Goal: Task Accomplishment & Management: Use online tool/utility

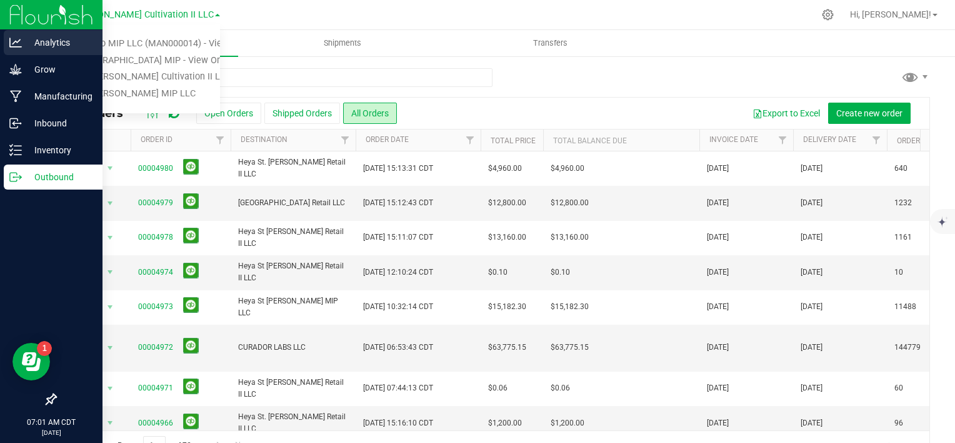
click at [46, 45] on p "Analytics" at bounding box center [59, 42] width 75 height 15
click at [46, 46] on p "Analytics" at bounding box center [59, 42] width 75 height 15
click at [56, 39] on p "Analytics" at bounding box center [59, 42] width 75 height 15
click at [26, 38] on p "Analytics" at bounding box center [59, 42] width 75 height 15
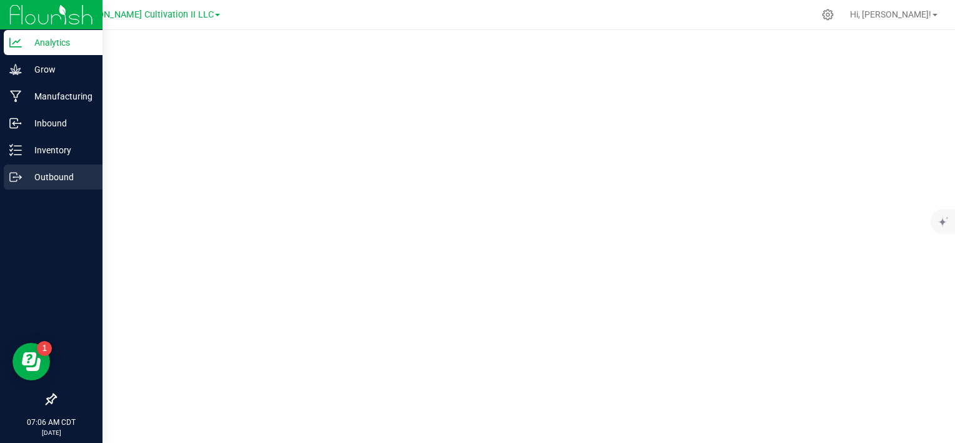
click at [65, 185] on div "Outbound" at bounding box center [53, 176] width 99 height 25
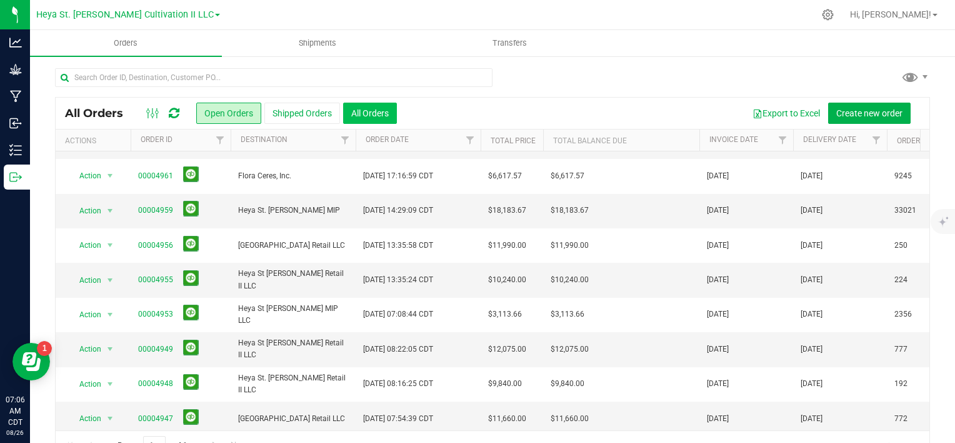
click at [382, 111] on button "All Orders" at bounding box center [370, 113] width 54 height 21
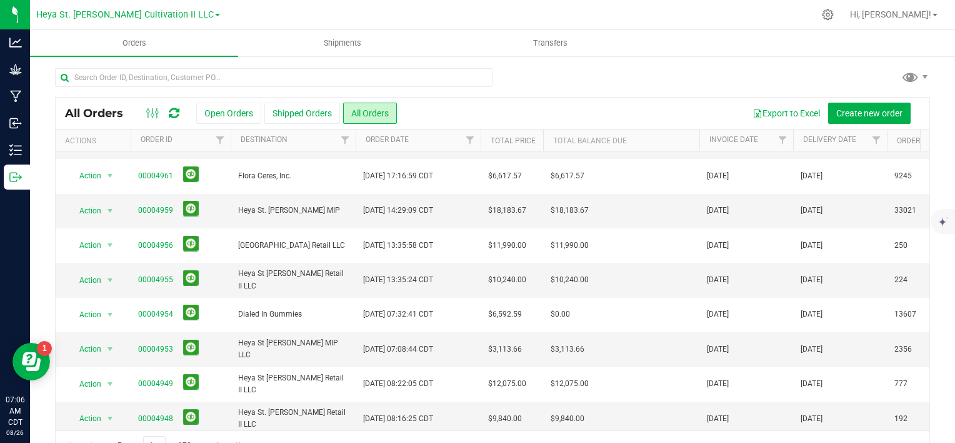
scroll to position [30, 0]
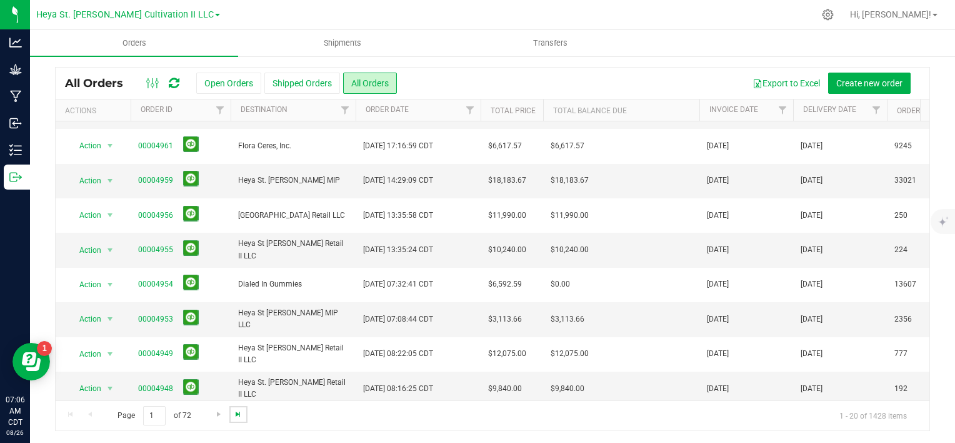
click at [241, 414] on span "Go to the last page" at bounding box center [238, 414] width 10 height 10
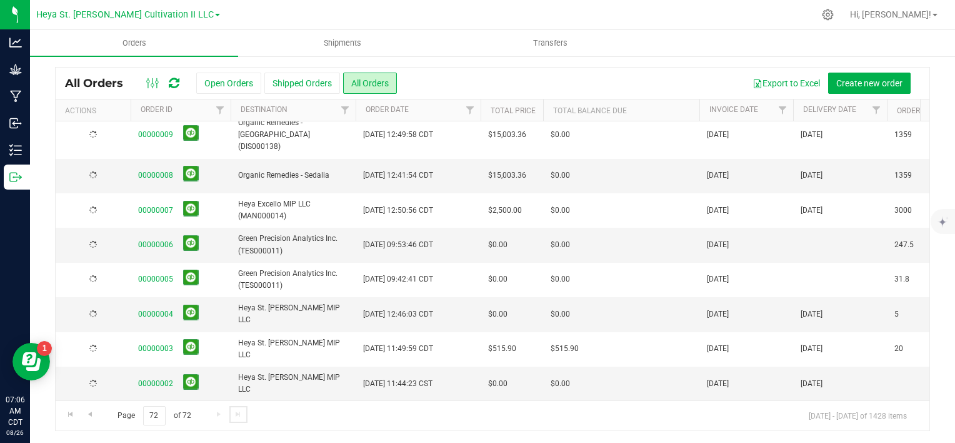
scroll to position [0, 0]
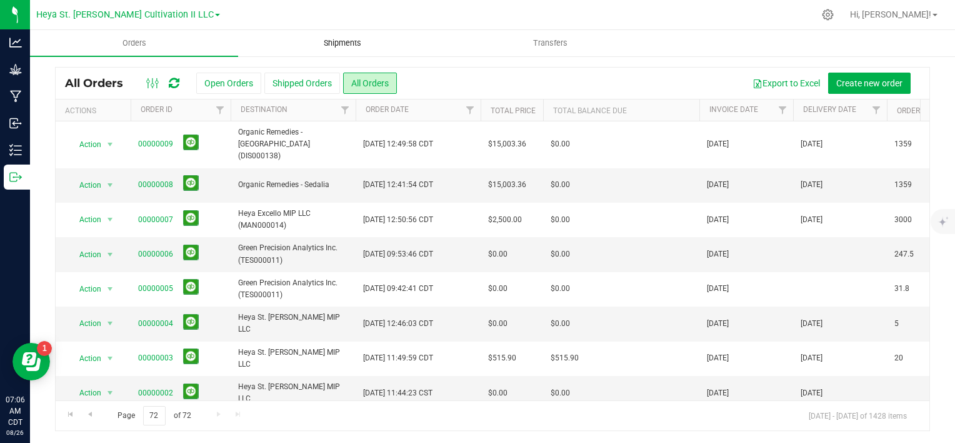
click at [344, 40] on span "Shipments" at bounding box center [342, 43] width 71 height 11
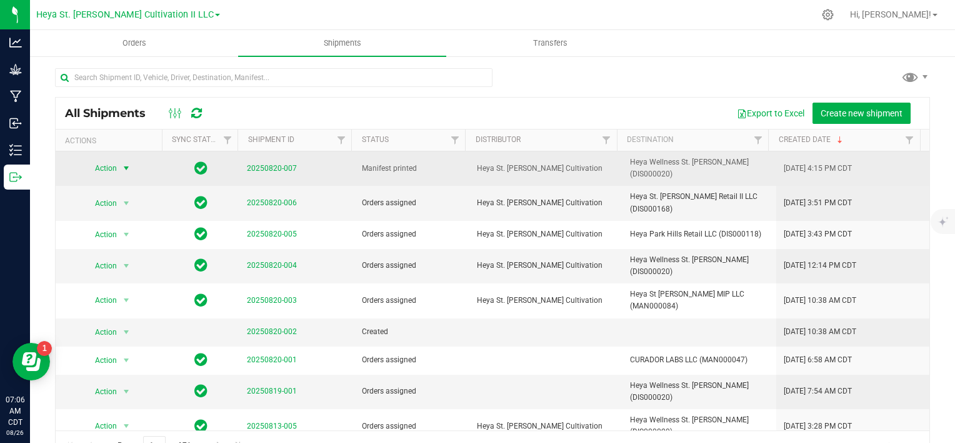
click at [126, 165] on span "select" at bounding box center [126, 168] width 10 height 10
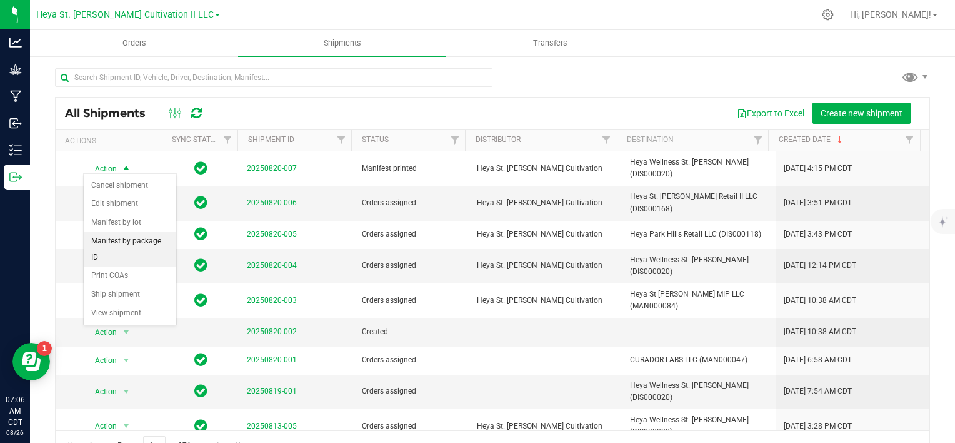
click at [157, 240] on li "Manifest by package ID" at bounding box center [130, 249] width 93 height 34
click at [178, 109] on icon at bounding box center [176, 113] width 14 height 15
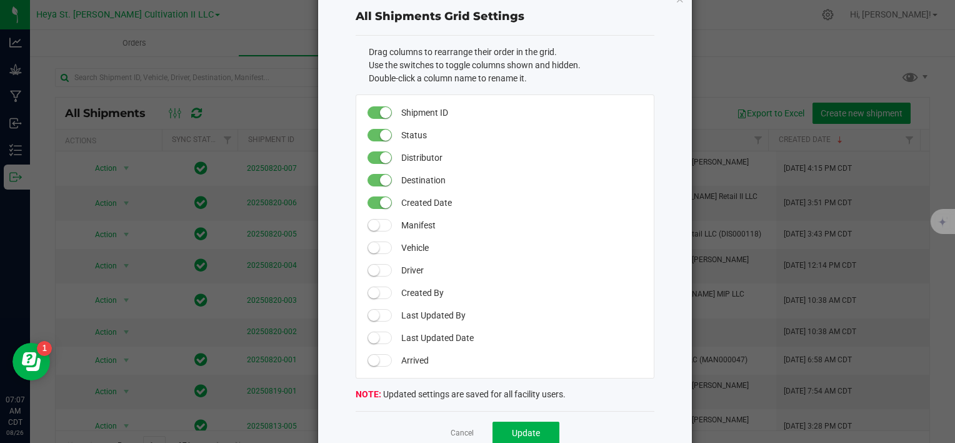
scroll to position [61, 0]
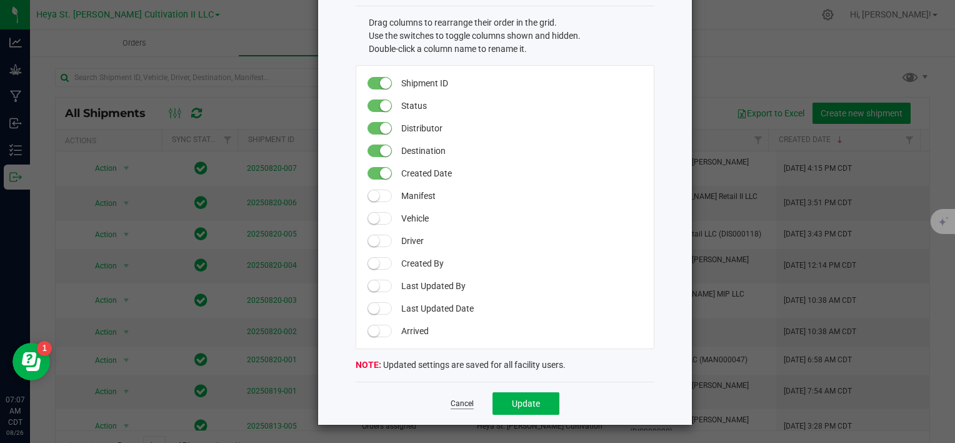
click at [462, 402] on link "Cancel" at bounding box center [462, 403] width 23 height 11
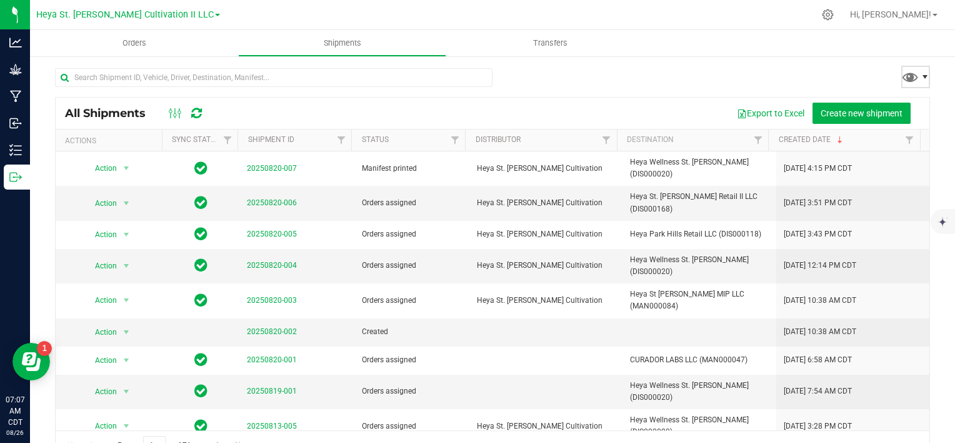
click at [920, 74] on span at bounding box center [925, 77] width 10 height 10
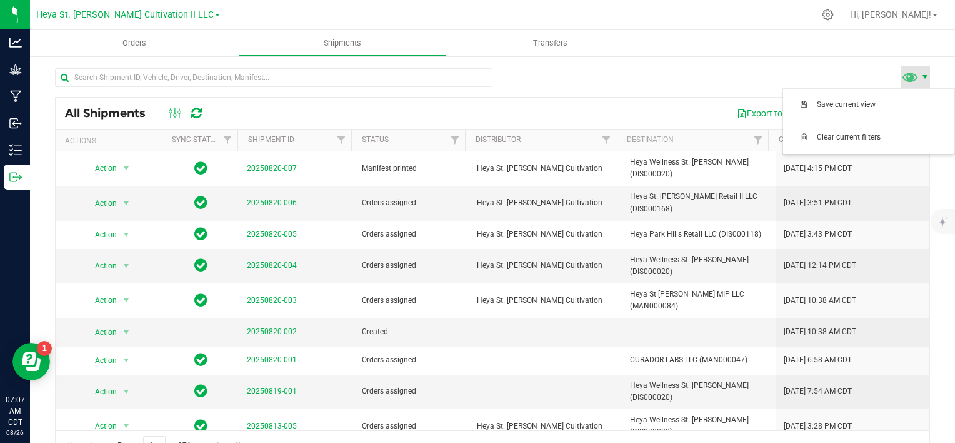
click at [920, 74] on span at bounding box center [925, 77] width 10 height 10
click at [639, 48] on uib-tab-heading "Transfers" at bounding box center [550, 43] width 207 height 25
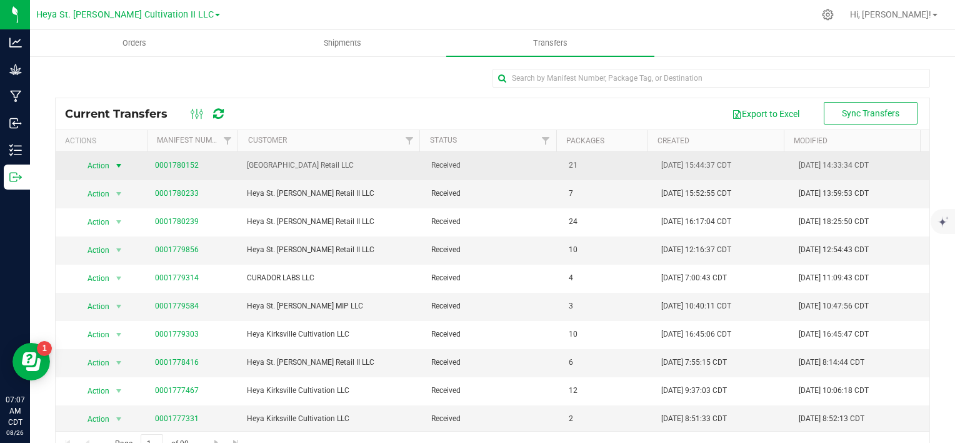
click at [114, 163] on span "select" at bounding box center [119, 166] width 10 height 10
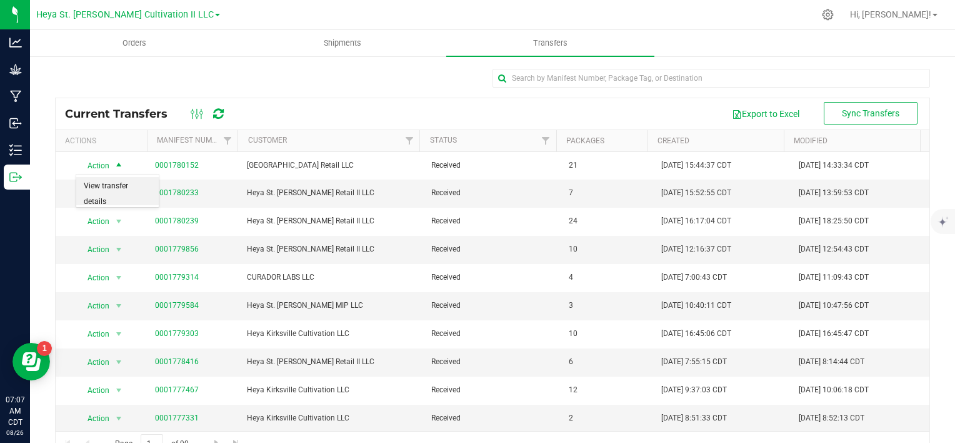
click at [124, 185] on li "View transfer details" at bounding box center [117, 194] width 83 height 34
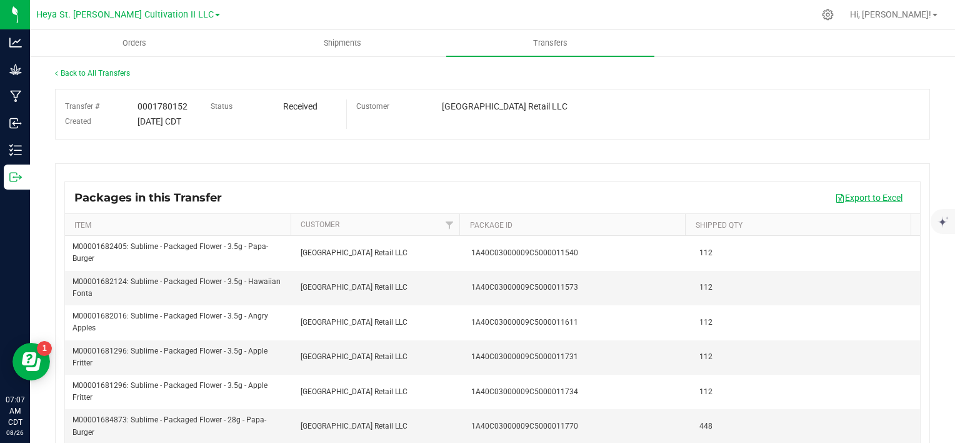
click at [846, 208] on button "Export to Excel" at bounding box center [869, 197] width 84 height 21
click at [518, 178] on div "Packages in this Transfer Export to Excel Item Customer Package ID Shipped Qty …" at bounding box center [492, 348] width 875 height 370
click at [54, 71] on div "Back to All Transfers Transfer # 0001780152 Status Received Created 08/20/2025 …" at bounding box center [492, 300] width 925 height 491
click at [73, 71] on link "Back to All Transfers" at bounding box center [92, 73] width 75 height 9
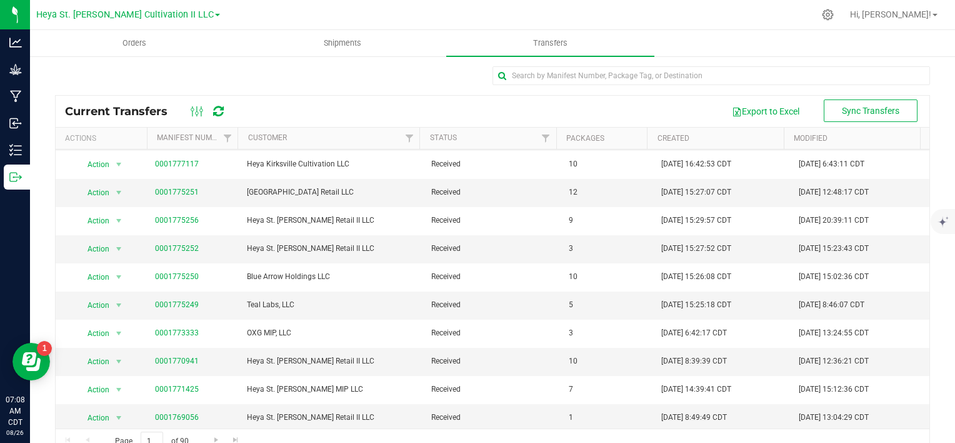
scroll to position [25, 0]
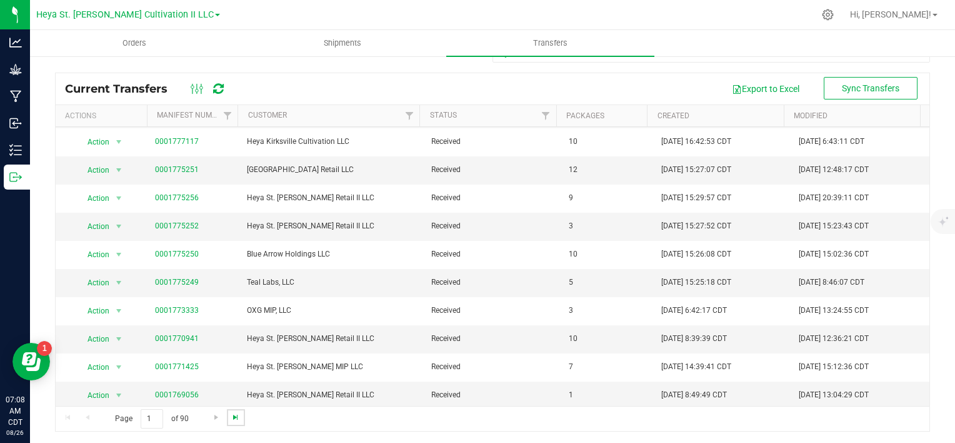
click at [233, 418] on span "Go to the last page" at bounding box center [236, 417] width 10 height 10
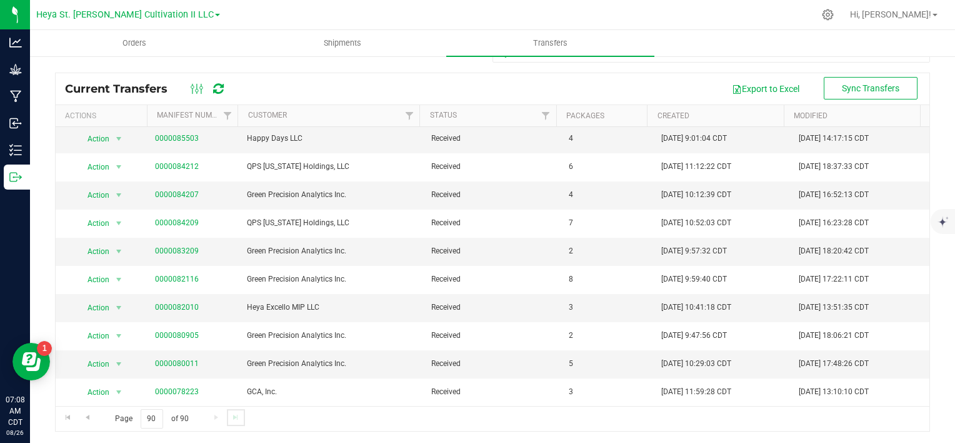
scroll to position [0, 0]
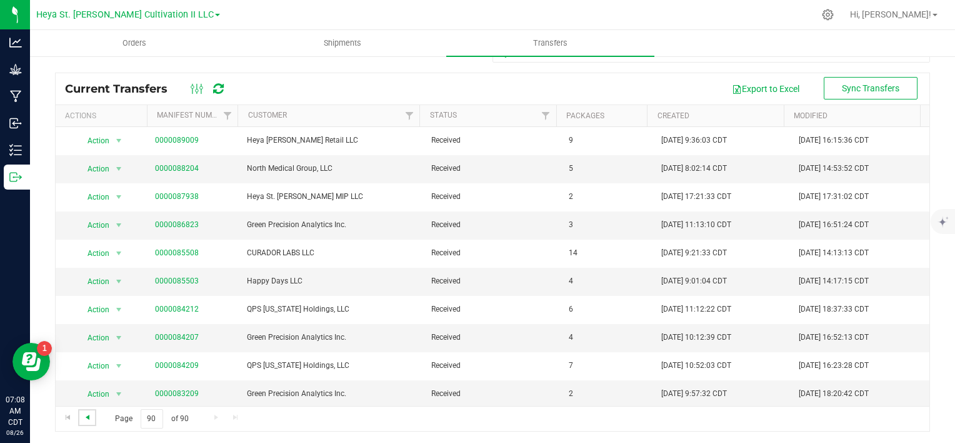
click at [83, 418] on span "Go to the previous page" at bounding box center [88, 417] width 10 height 10
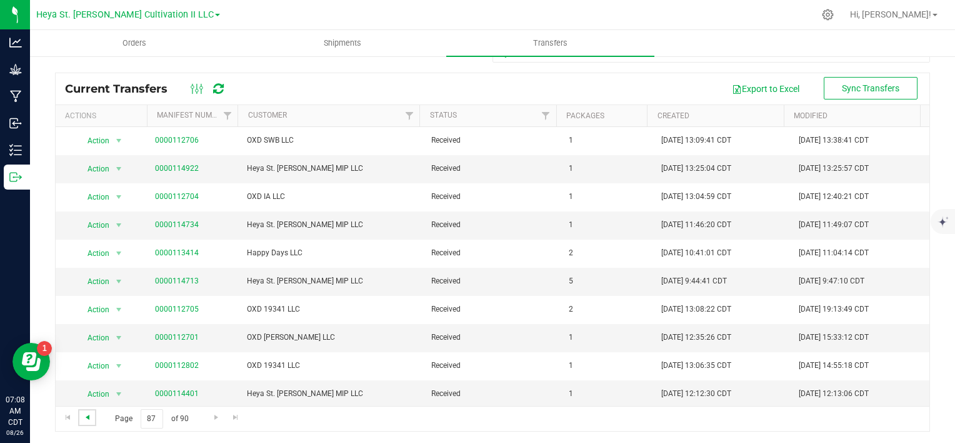
click at [83, 418] on span "Go to the previous page" at bounding box center [88, 417] width 10 height 10
click at [81, 418] on link "Go to the previous page" at bounding box center [87, 417] width 18 height 17
click at [80, 418] on link "Go to the previous page" at bounding box center [87, 417] width 18 height 17
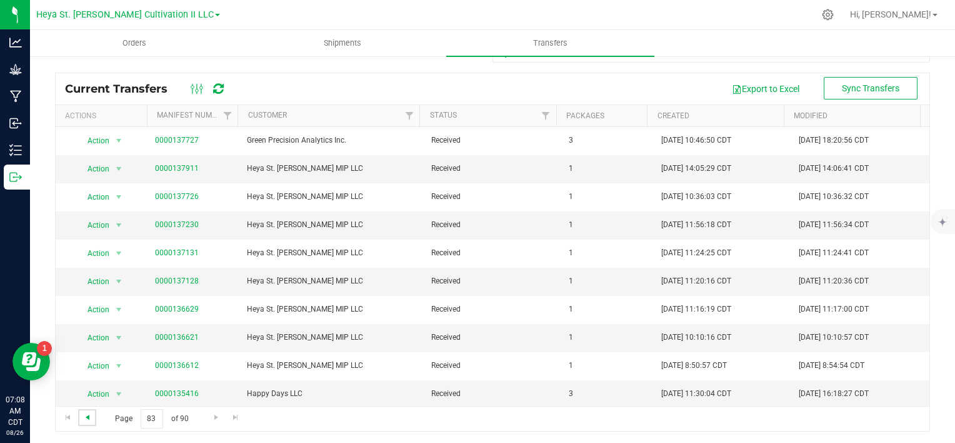
click at [87, 418] on span "Go to the previous page" at bounding box center [88, 417] width 10 height 10
click at [85, 418] on span "Go to the previous page" at bounding box center [88, 417] width 10 height 10
click at [84, 418] on span "Go to the previous page" at bounding box center [88, 417] width 10 height 10
click at [83, 418] on span "Go to the previous page" at bounding box center [88, 417] width 10 height 10
click at [81, 418] on link "Go to the previous page" at bounding box center [87, 417] width 18 height 17
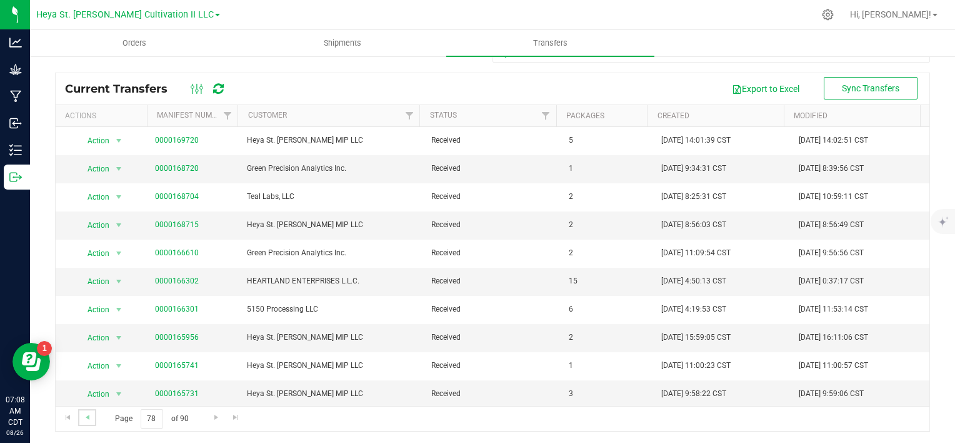
click at [78, 418] on link "Go to the previous page" at bounding box center [87, 417] width 18 height 17
click at [78, 418] on div "Page 77 of 90 1521 - 1540 of 1795 items" at bounding box center [493, 418] width 874 height 25
click at [84, 418] on span "Go to the previous page" at bounding box center [88, 417] width 10 height 10
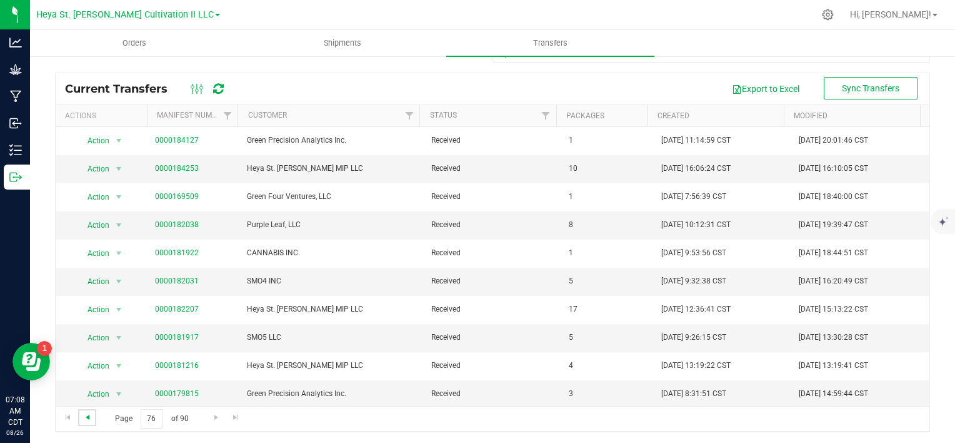
click at [83, 418] on span "Go to the previous page" at bounding box center [88, 417] width 10 height 10
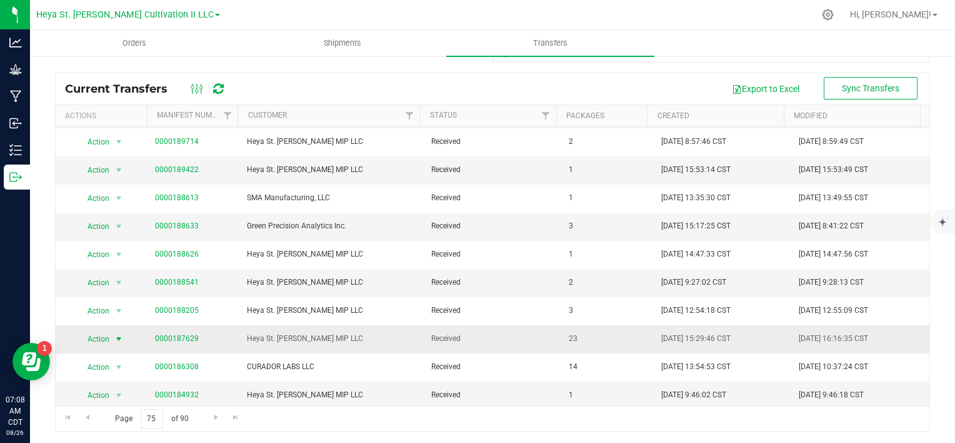
click at [116, 334] on span "select" at bounding box center [119, 339] width 10 height 10
click at [118, 355] on li "View transfer details" at bounding box center [117, 364] width 83 height 34
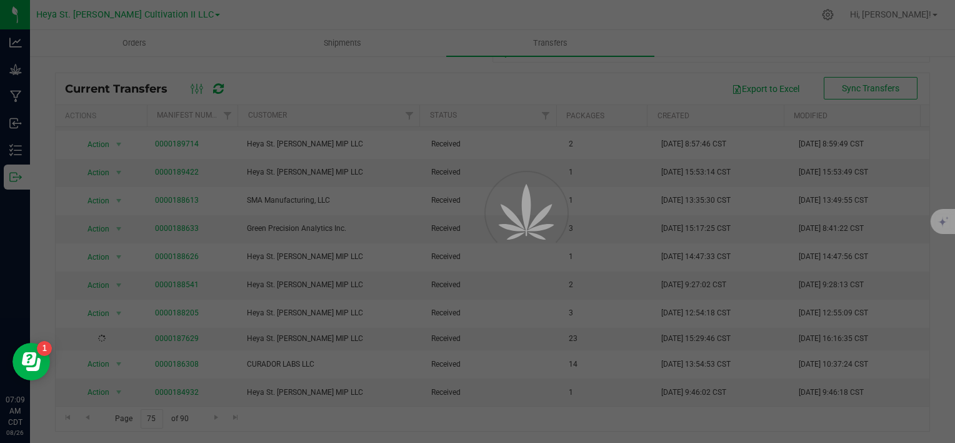
scroll to position [275, 0]
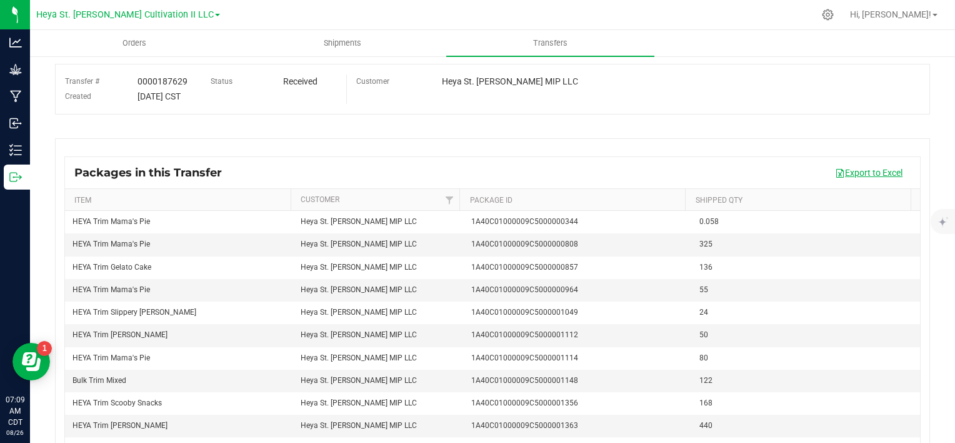
click at [878, 183] on button "Export to Excel" at bounding box center [869, 172] width 84 height 21
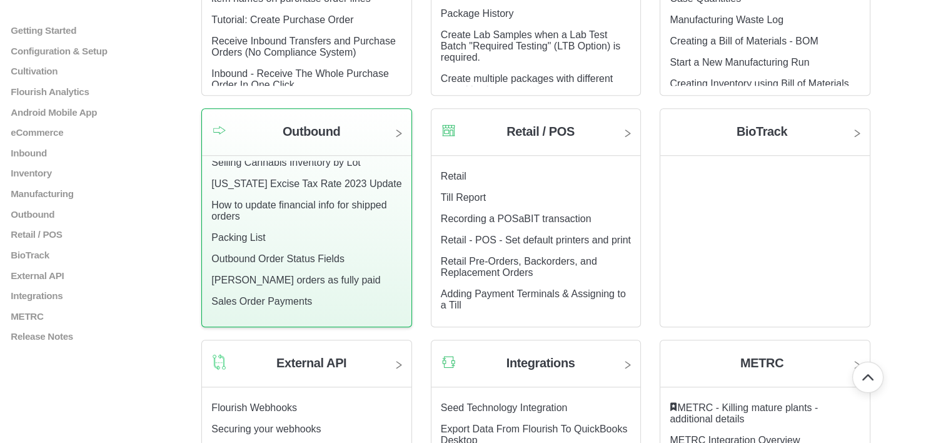
scroll to position [613, 0]
click at [232, 243] on link "Packing List" at bounding box center [238, 237] width 54 height 11
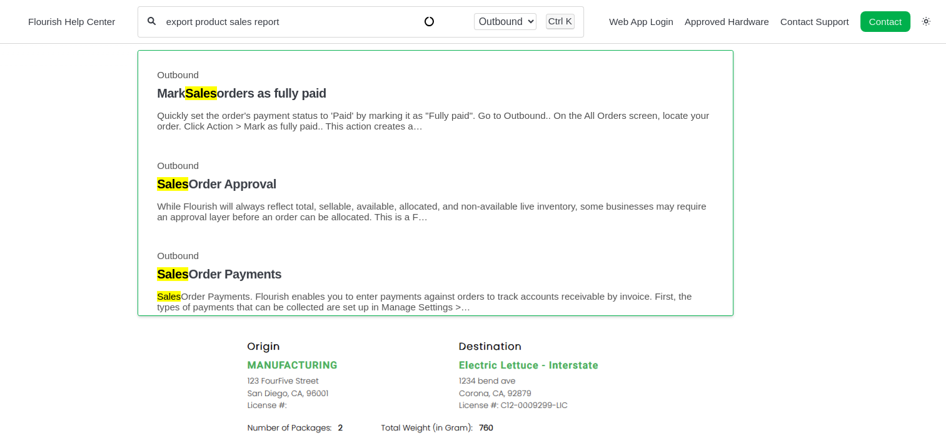
type input "export product sales report"
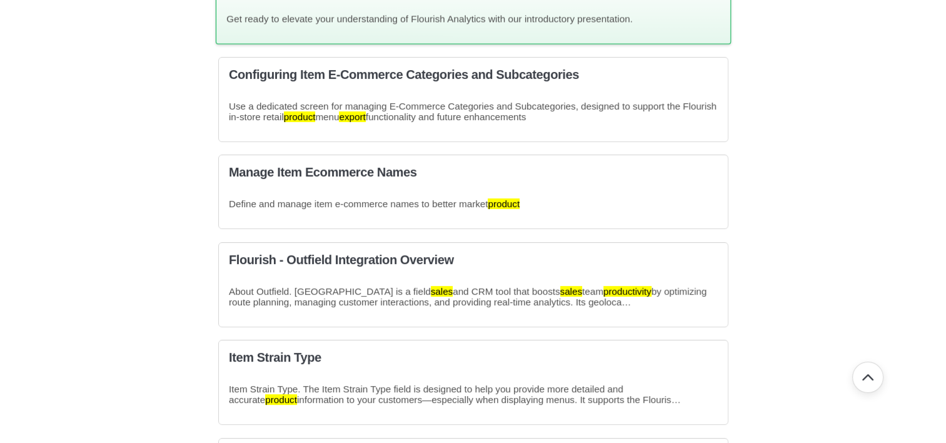
scroll to position [396, 0]
